Goal: Task Accomplishment & Management: Manage account settings

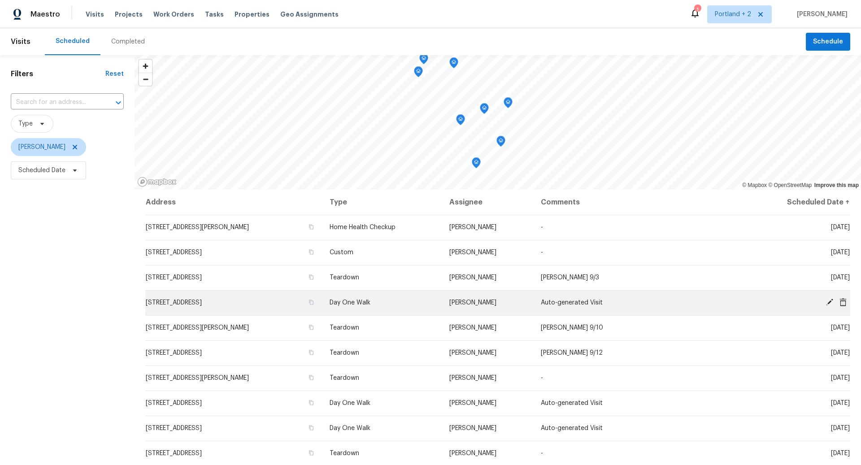
click at [828, 300] on icon at bounding box center [829, 302] width 8 height 8
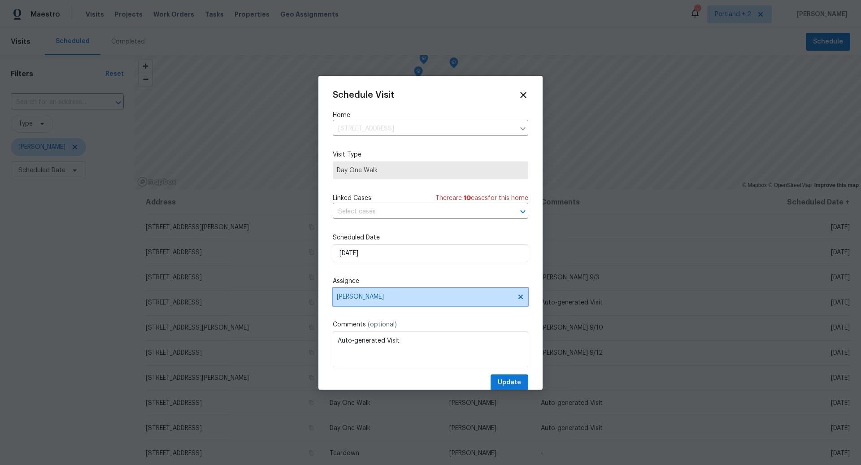
click at [399, 293] on span "[PERSON_NAME]" at bounding box center [430, 297] width 195 height 18
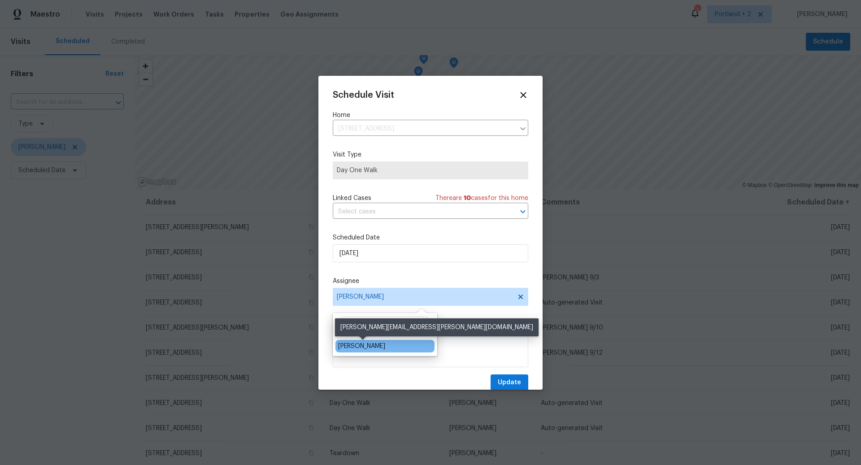
type input "Karen"
click at [372, 347] on div "Karen Mattingley" at bounding box center [361, 346] width 47 height 9
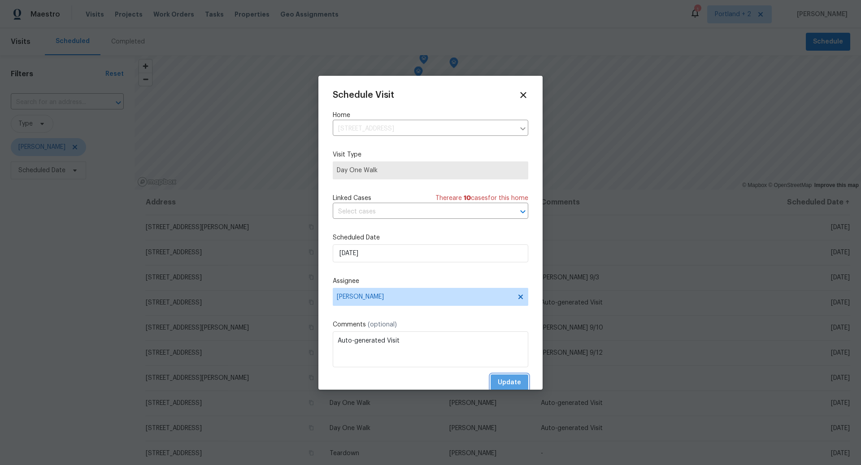
click at [508, 378] on span "Update" at bounding box center [509, 382] width 23 height 11
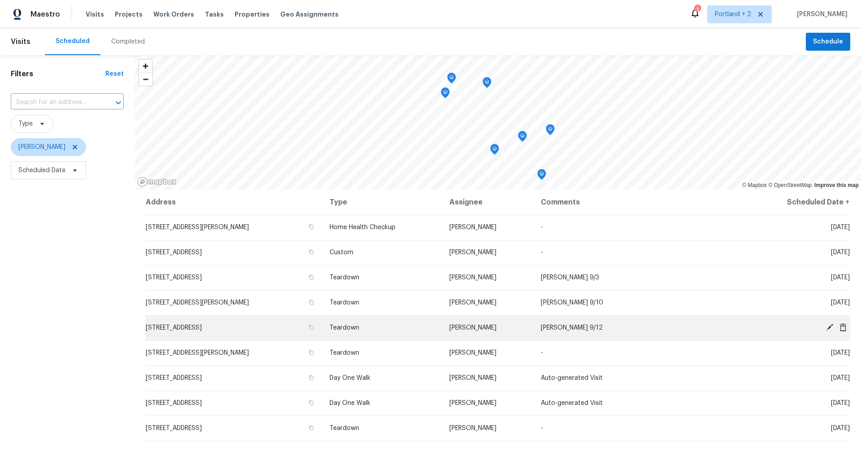
click at [829, 326] on icon at bounding box center [829, 327] width 7 height 7
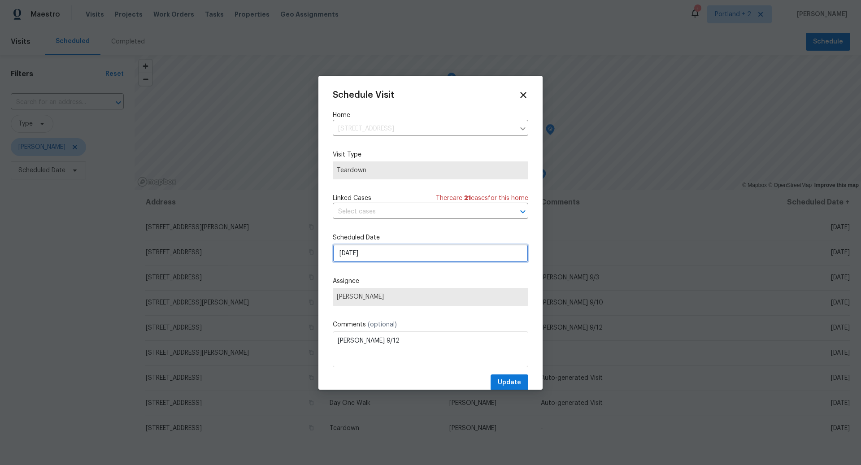
select select "8"
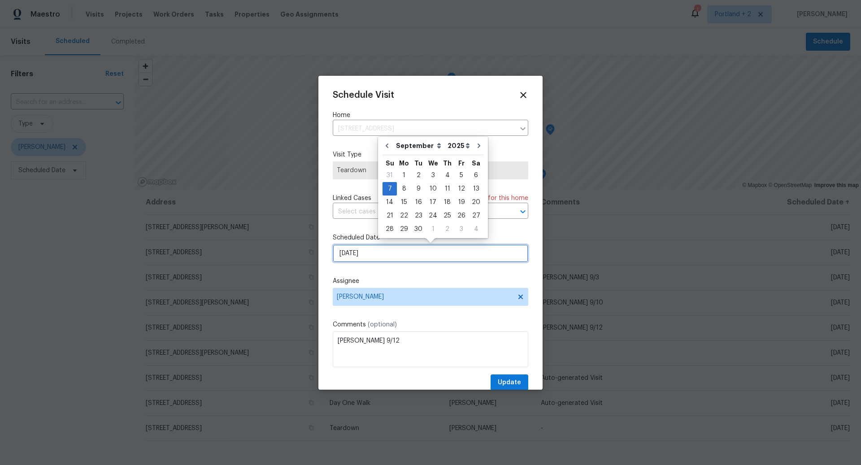
click at [431, 253] on input "9/7/2025" at bounding box center [430, 253] width 195 height 18
click at [431, 188] on div "10" at bounding box center [432, 188] width 15 height 13
type input "9/10/2025"
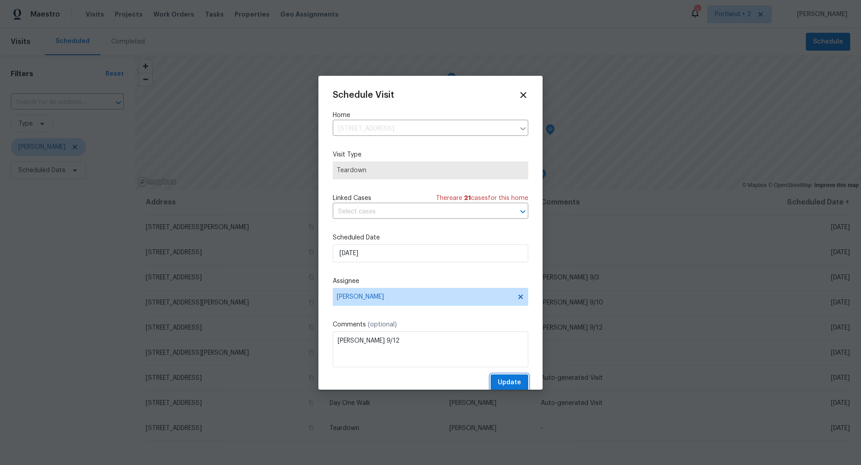
click at [509, 379] on span "Update" at bounding box center [509, 382] width 23 height 11
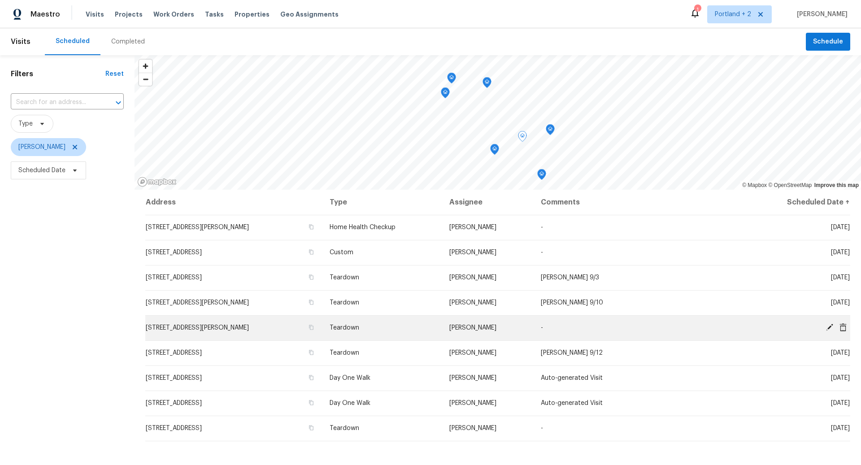
click at [830, 328] on icon at bounding box center [829, 327] width 8 height 8
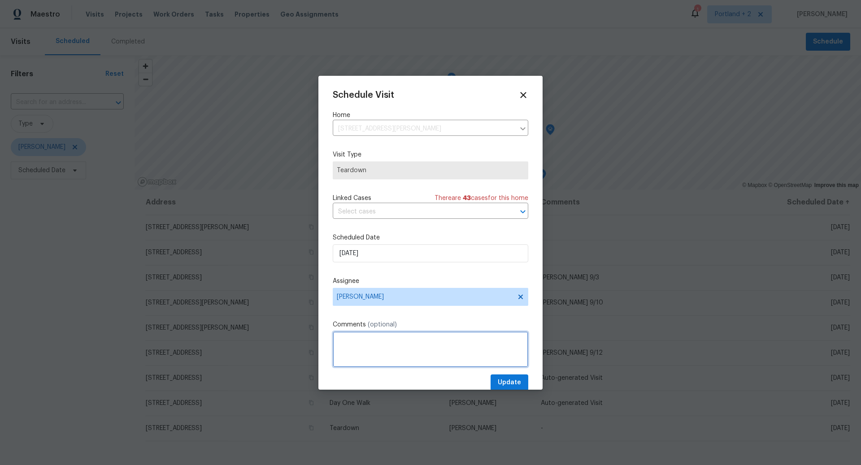
click at [374, 345] on textarea at bounding box center [430, 349] width 195 height 36
type textarea "COE 9/11"
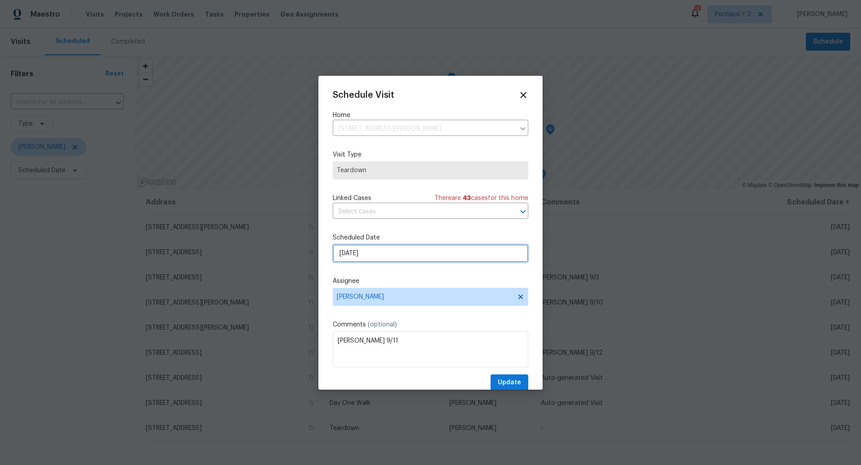
click at [409, 256] on input "9/7/2025" at bounding box center [430, 253] width 195 height 18
select select "8"
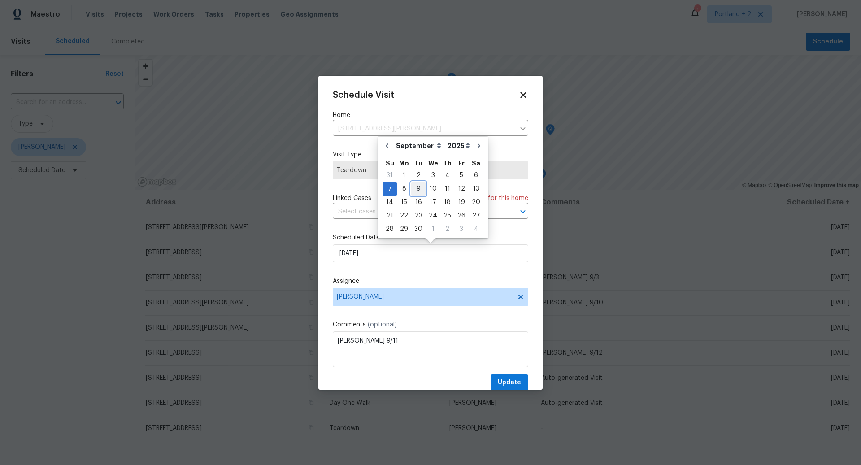
click at [417, 186] on div "9" at bounding box center [418, 188] width 14 height 13
type input "9/9/2025"
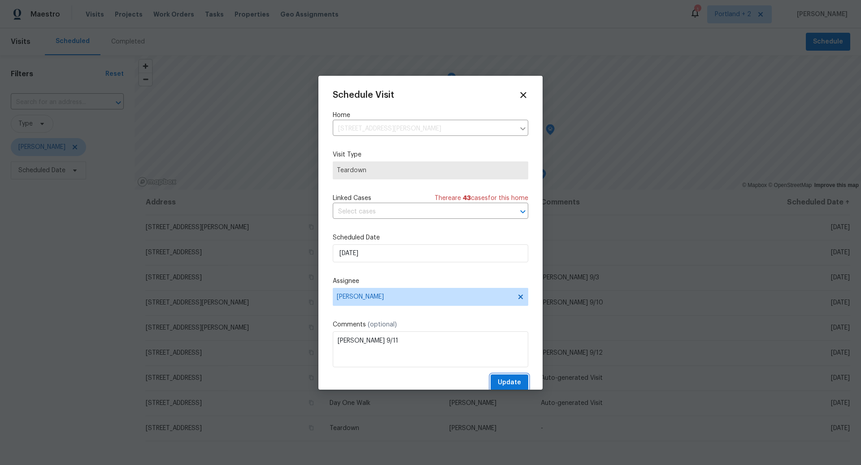
click at [512, 378] on span "Update" at bounding box center [509, 382] width 23 height 11
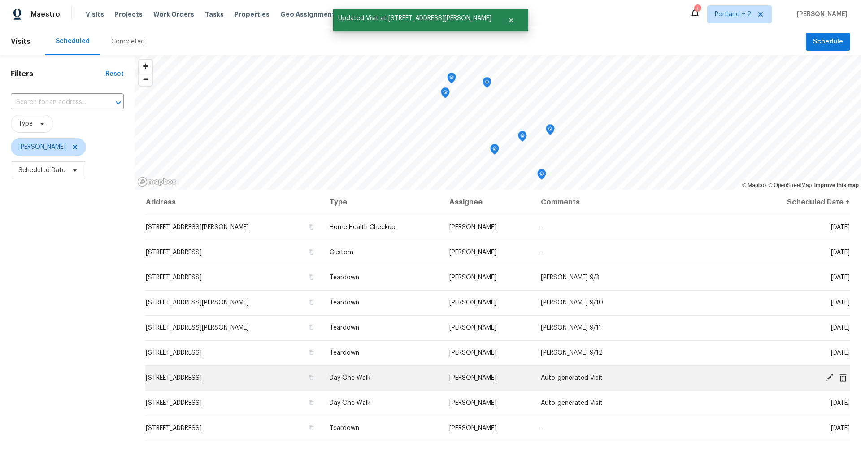
scroll to position [96, 0]
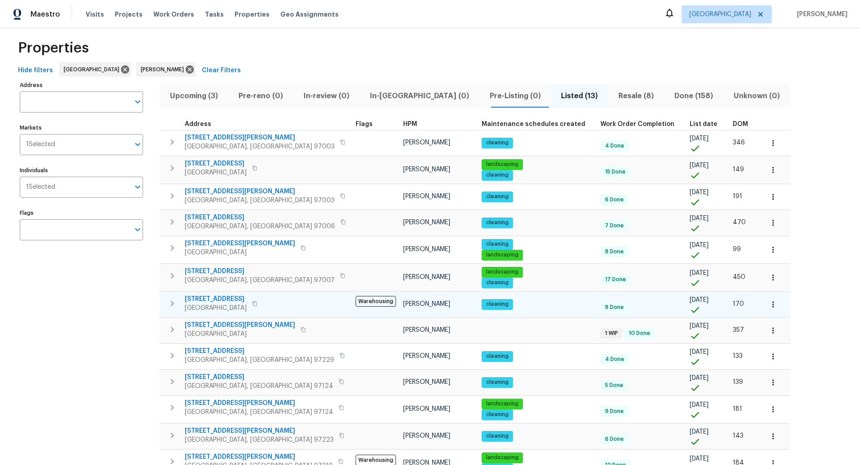
scroll to position [5, 0]
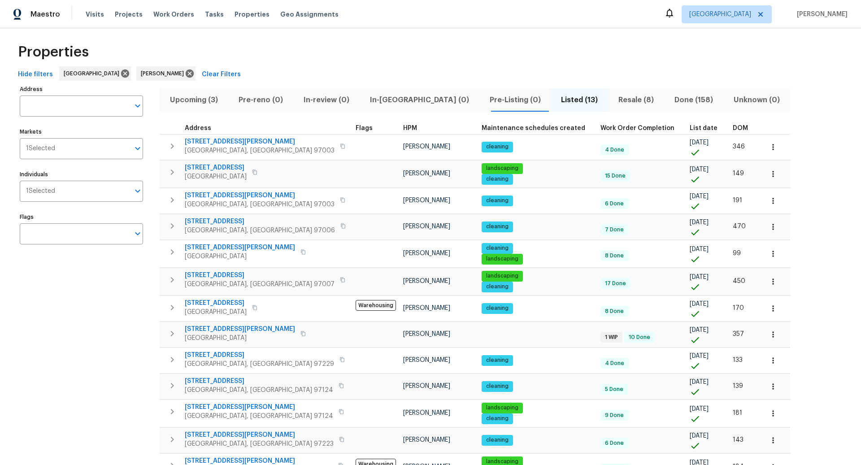
click at [613, 99] on span "Resale (8)" at bounding box center [635, 100] width 45 height 13
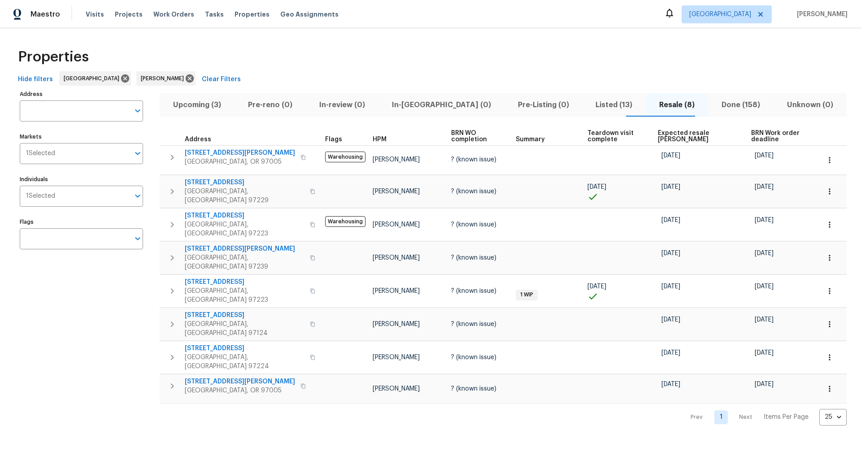
click at [594, 104] on span "Listed (13)" at bounding box center [613, 105] width 53 height 13
